Goal: Communication & Community: Participate in discussion

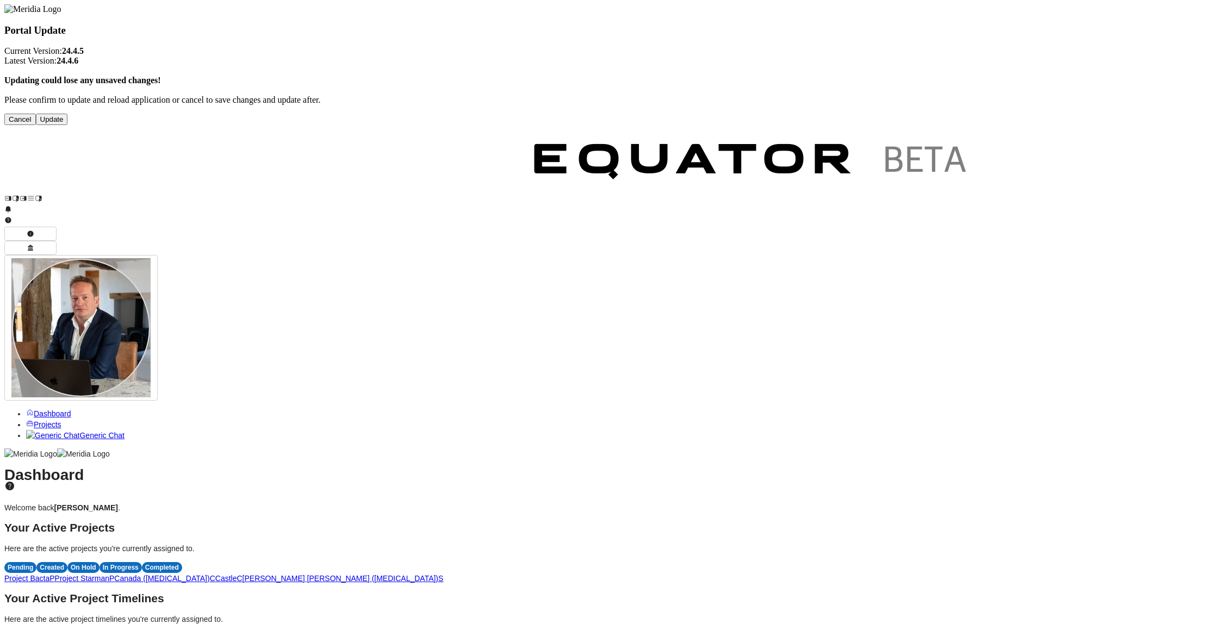
click at [68, 125] on button "Update" at bounding box center [52, 119] width 32 height 11
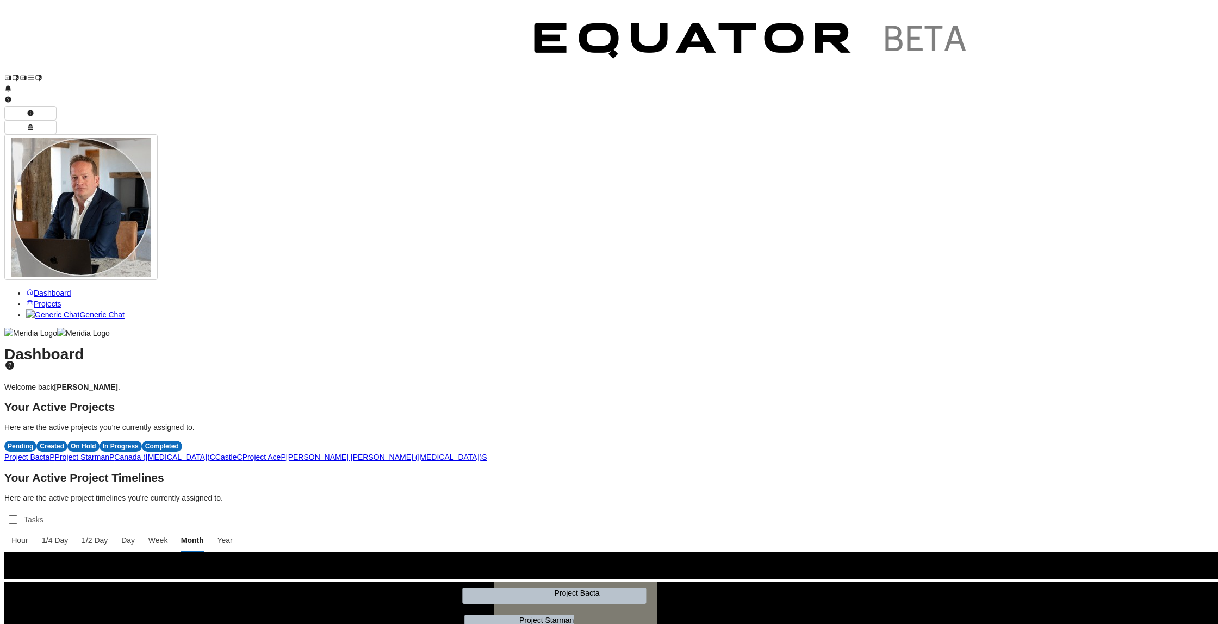
click at [54, 453] on span "P" at bounding box center [51, 457] width 5 height 9
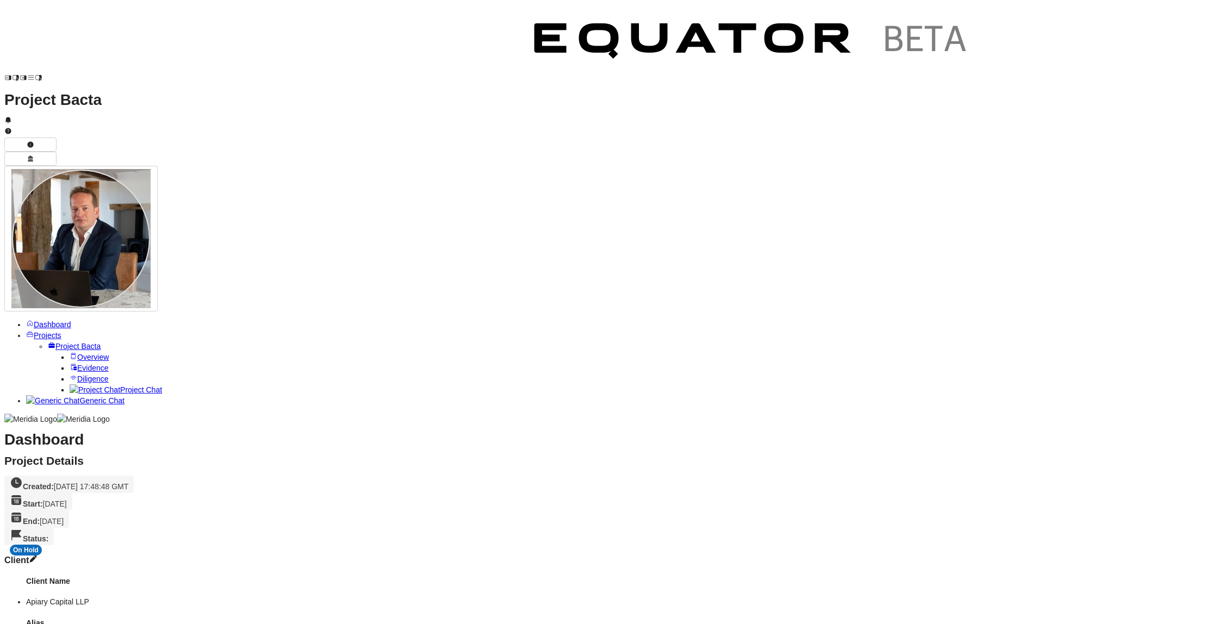
click at [120, 386] on span "Project Chat" at bounding box center [141, 390] width 42 height 9
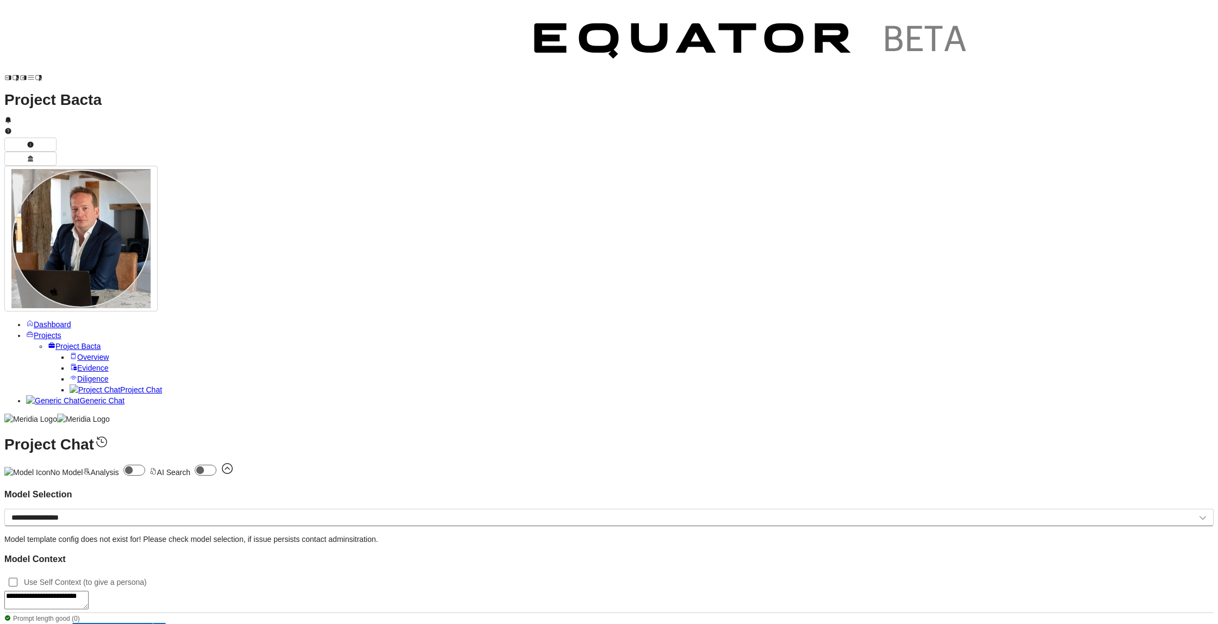
type textarea "**********"
